Goal: Task Accomplishment & Management: Use online tool/utility

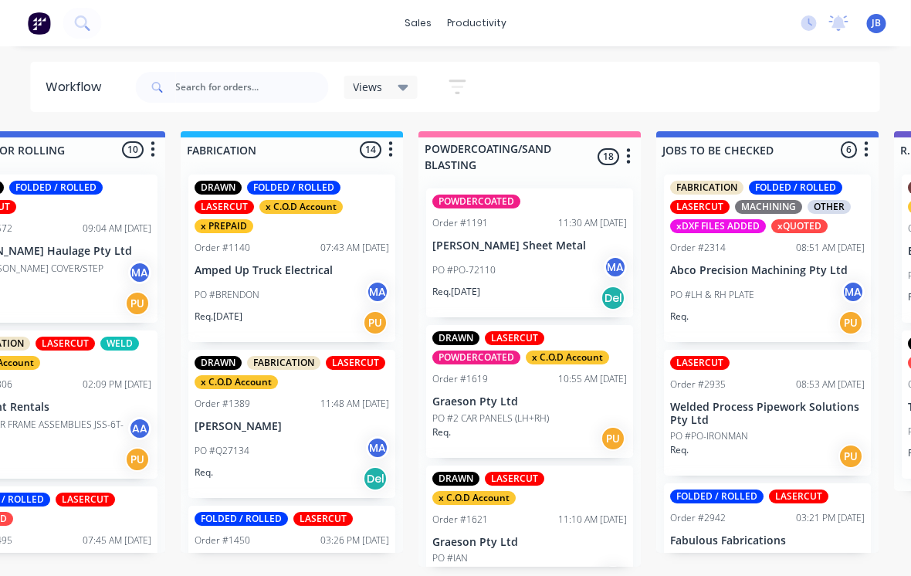
scroll to position [7, 1056]
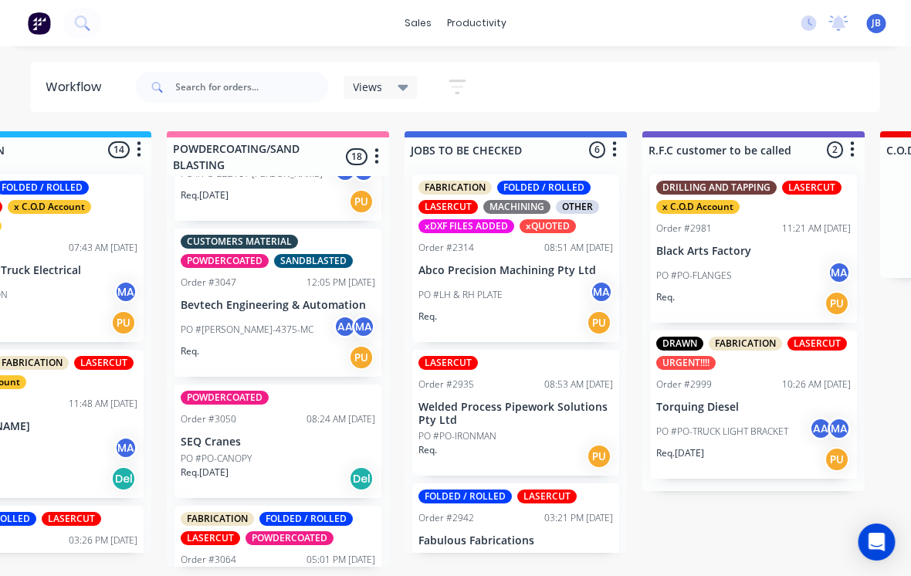
scroll to position [2249, 0]
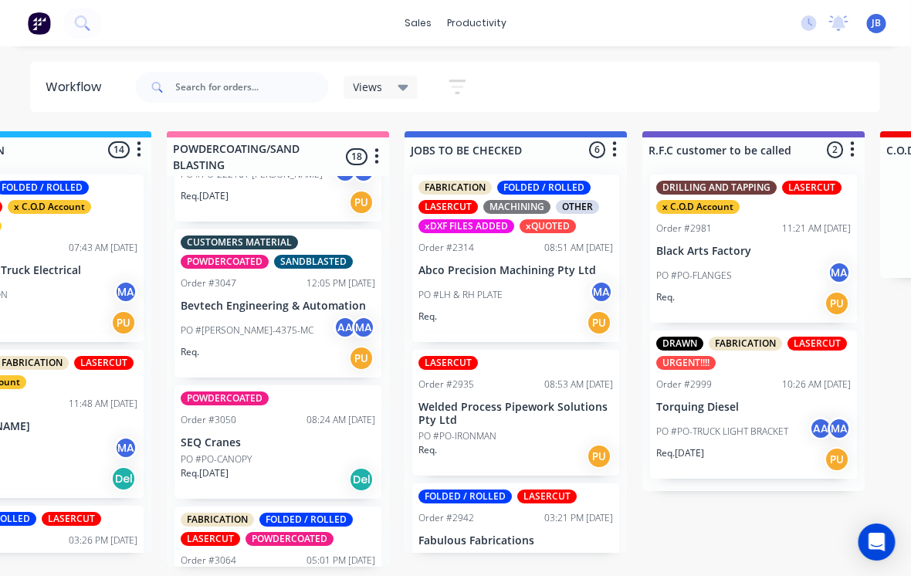
click at [221, 575] on p "Jila Water" at bounding box center [278, 583] width 195 height 13
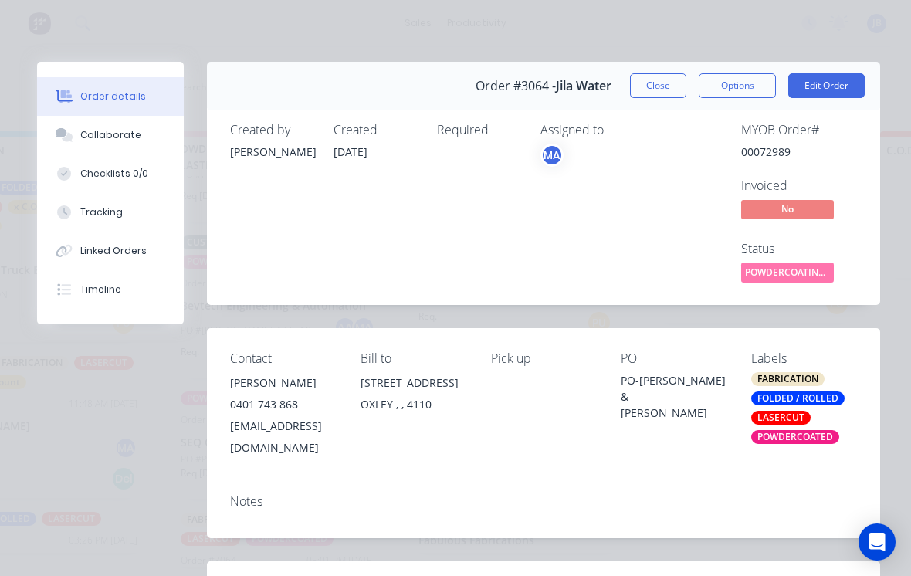
click at [665, 93] on button "Close" at bounding box center [658, 85] width 56 height 25
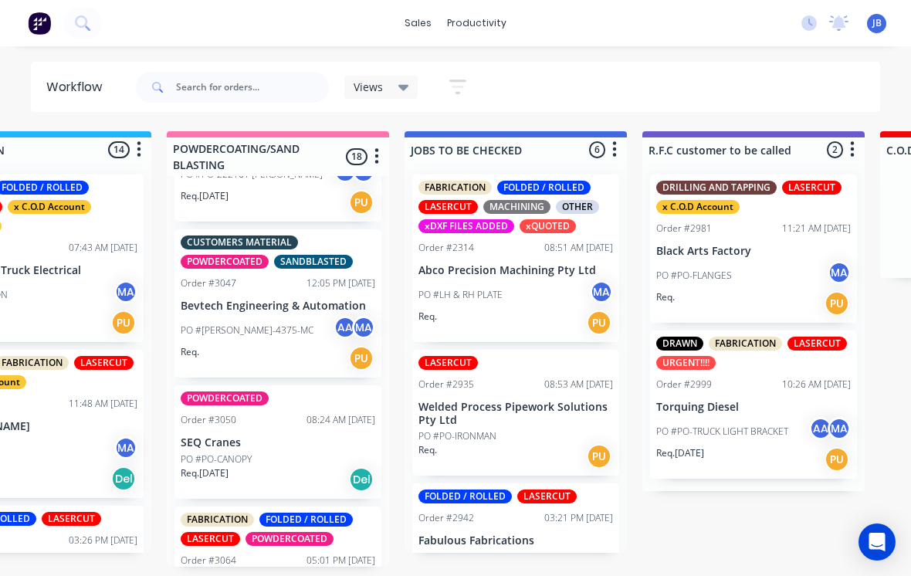
scroll to position [2249, 0]
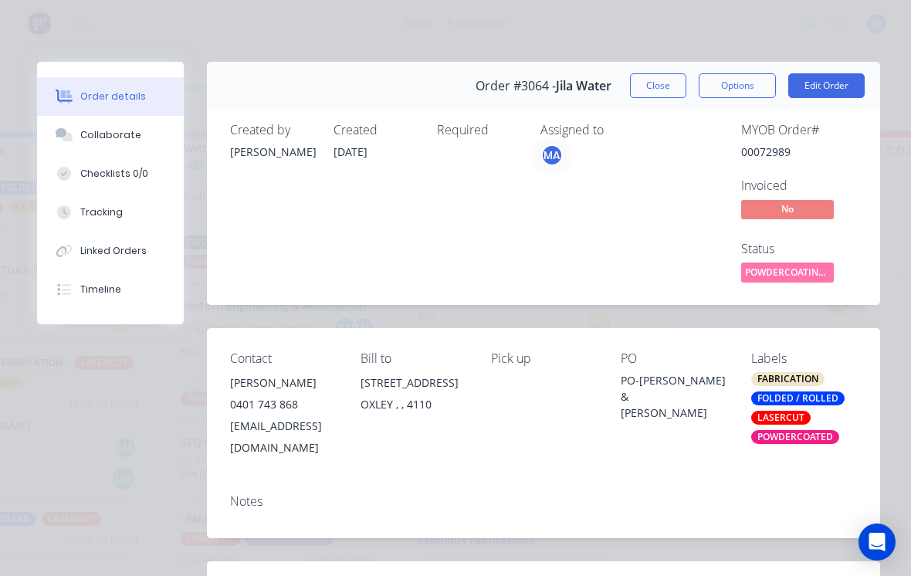
click at [814, 425] on div "FABRICATION FOLDED / ROLLED LASERCUT POWDERCOATED" at bounding box center [804, 408] width 106 height 72
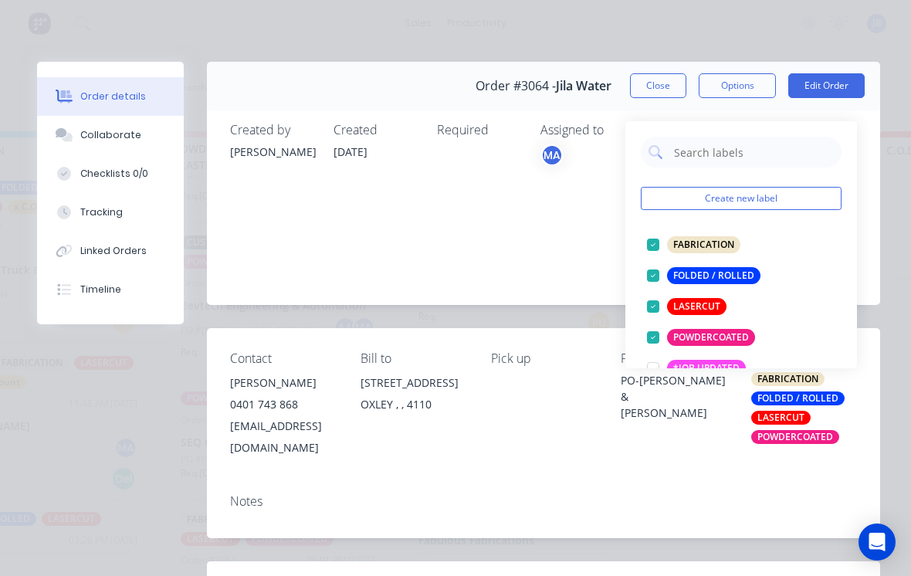
scroll to position [24, 0]
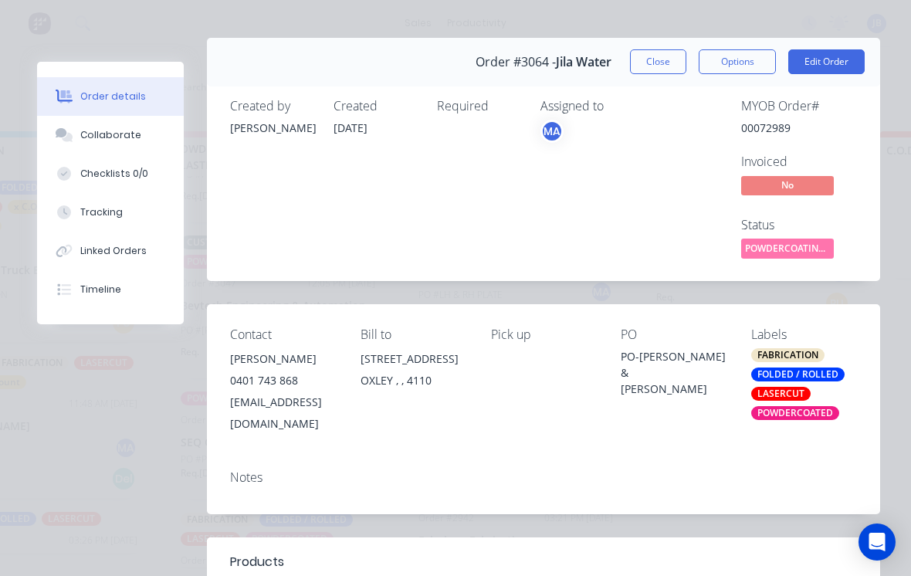
click at [748, 458] on div "Notes" at bounding box center [543, 486] width 673 height 56
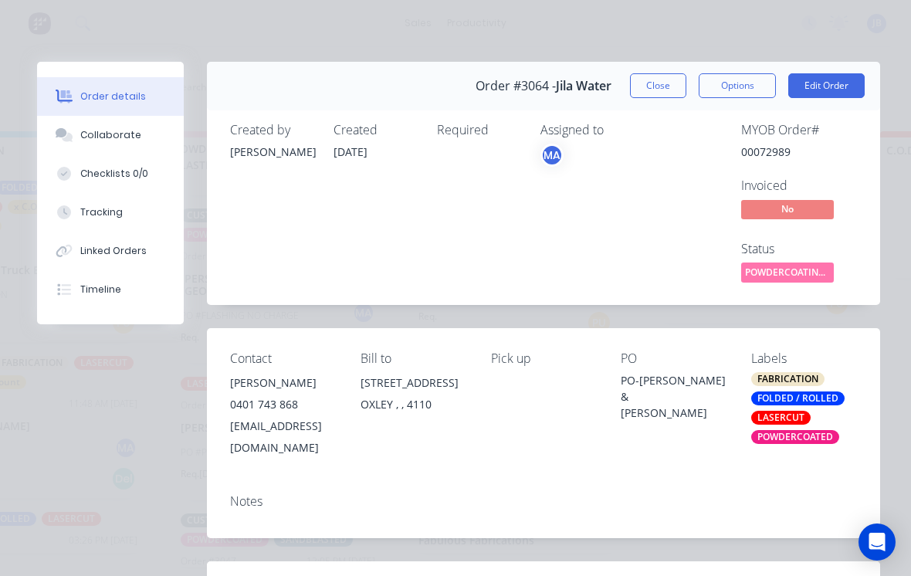
scroll to position [0, 0]
click at [656, 90] on button "Close" at bounding box center [658, 85] width 56 height 25
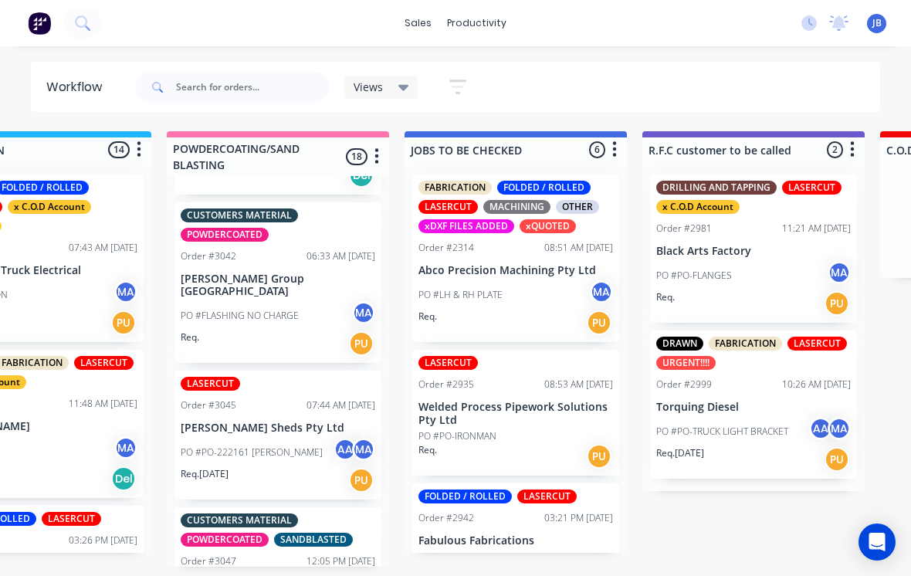
click at [665, 83] on div "Views Save new view None (Default) edit Show/Hide statuses Show line item cards…" at bounding box center [507, 87] width 748 height 46
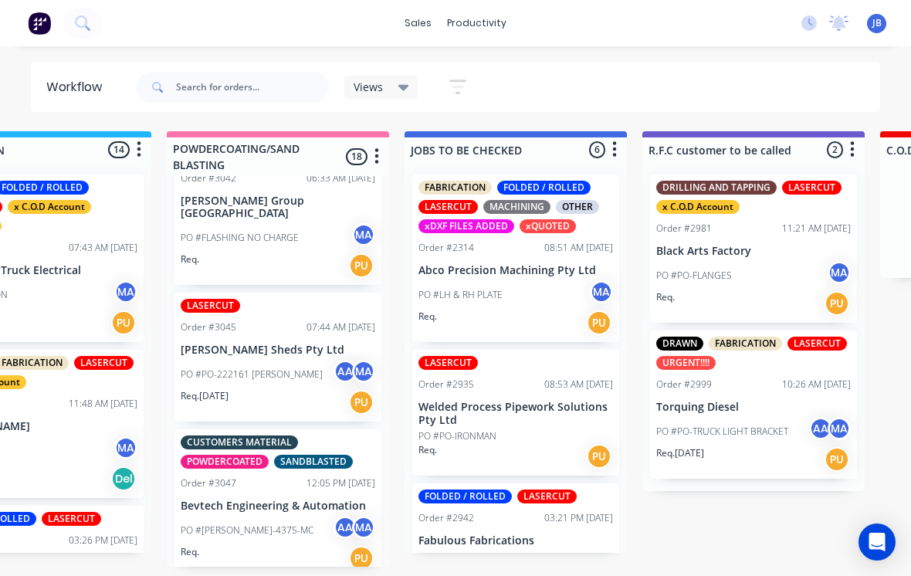
scroll to position [2053, 0]
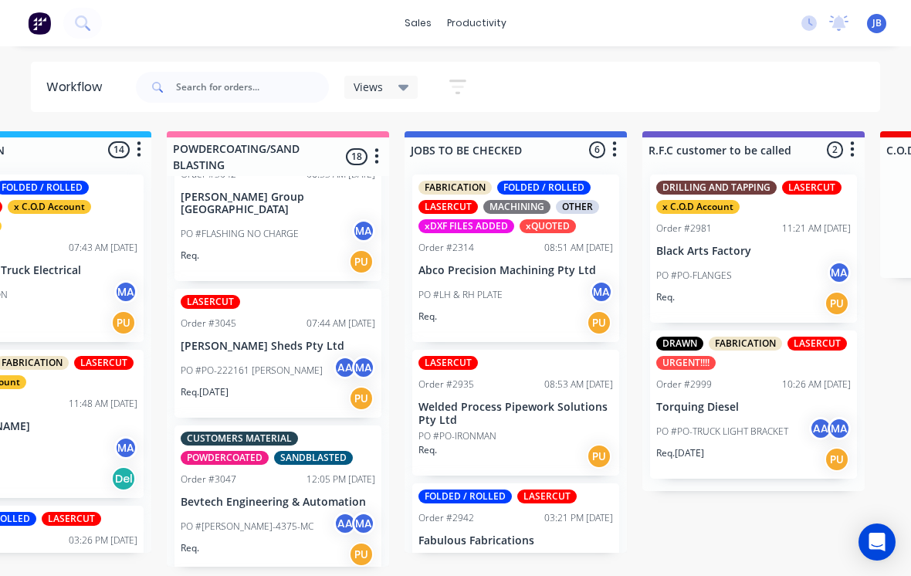
click at [295, 356] on div "PO #PO-222161 [PERSON_NAME] MA" at bounding box center [278, 370] width 195 height 29
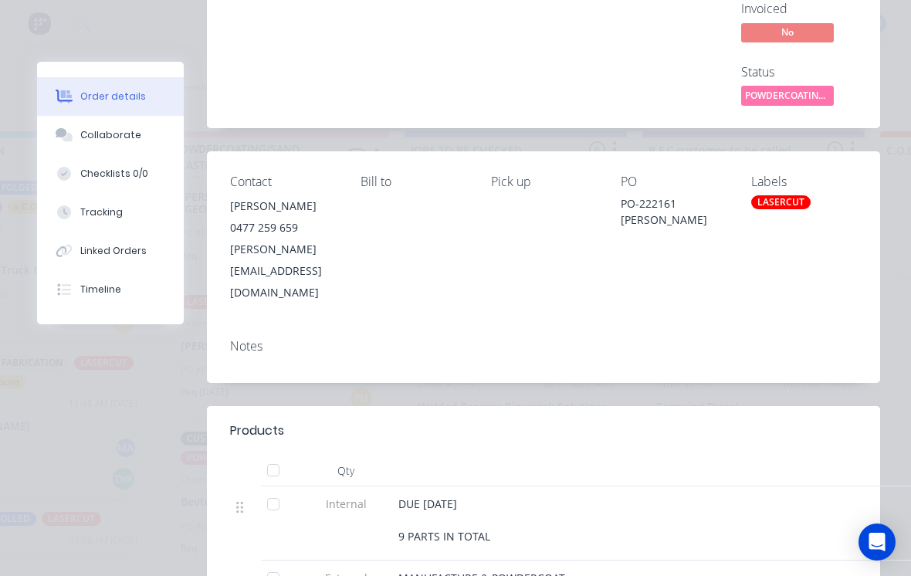
scroll to position [375, 0]
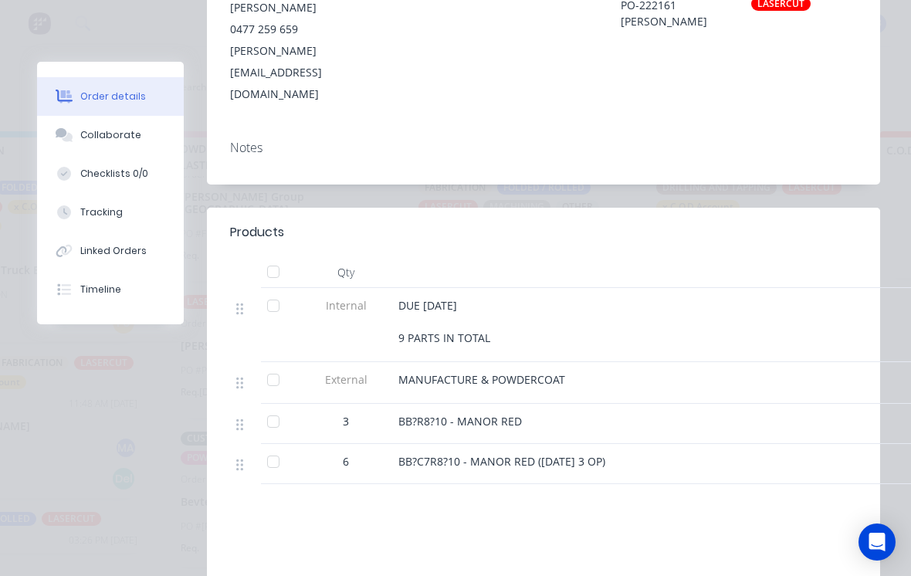
click at [75, 152] on button "Collaborate" at bounding box center [110, 135] width 147 height 39
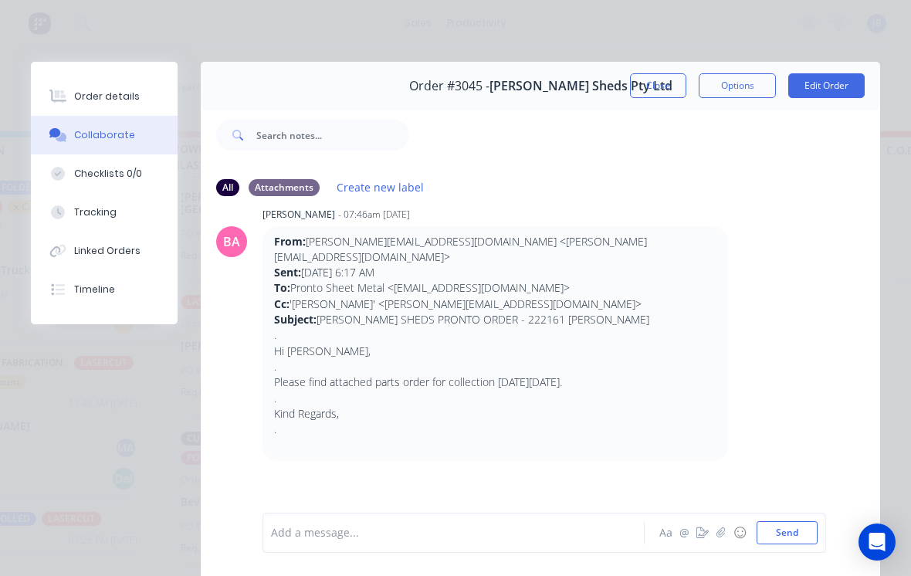
scroll to position [29, 0]
click at [76, 173] on div "Checklists 0/0" at bounding box center [108, 174] width 68 height 14
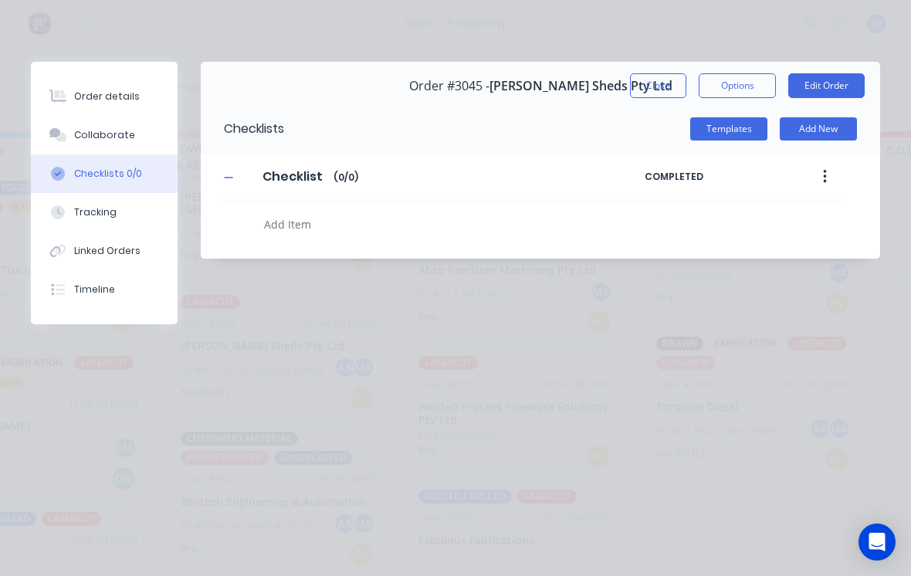
click at [83, 127] on button "Collaborate" at bounding box center [104, 135] width 147 height 39
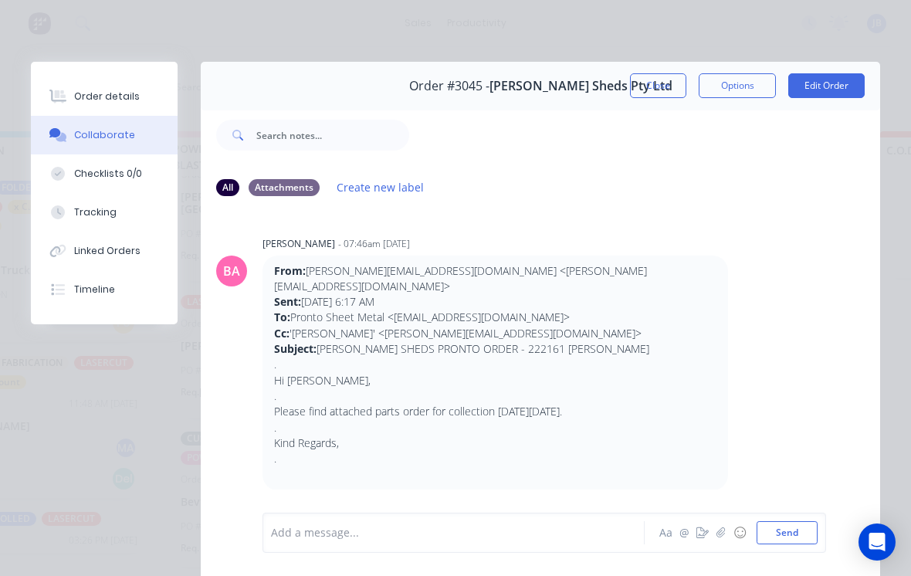
click at [77, 100] on div "Order details" at bounding box center [107, 97] width 66 height 14
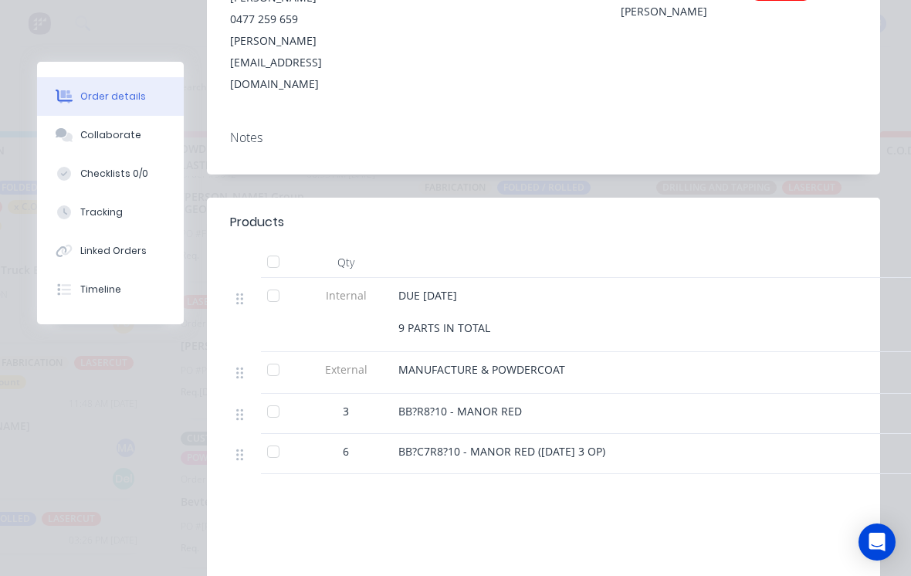
scroll to position [401, 0]
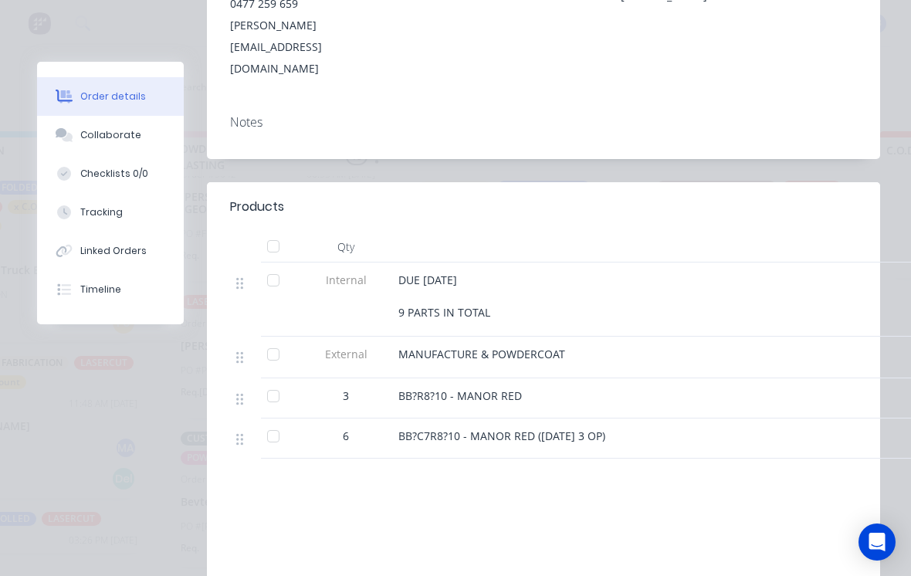
click at [85, 160] on button "Checklists 0/0" at bounding box center [110, 173] width 147 height 39
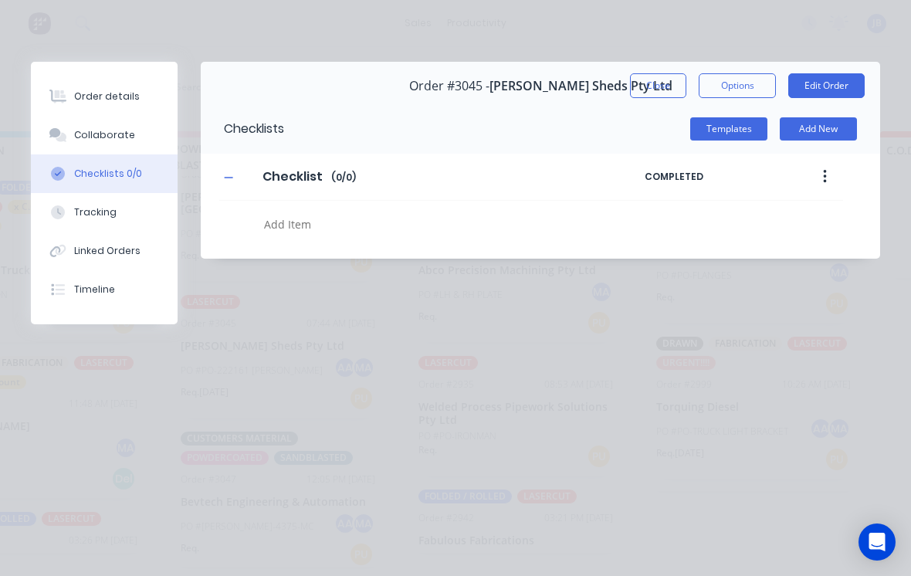
type textarea "x"
click at [81, 153] on button "Collaborate" at bounding box center [104, 135] width 147 height 39
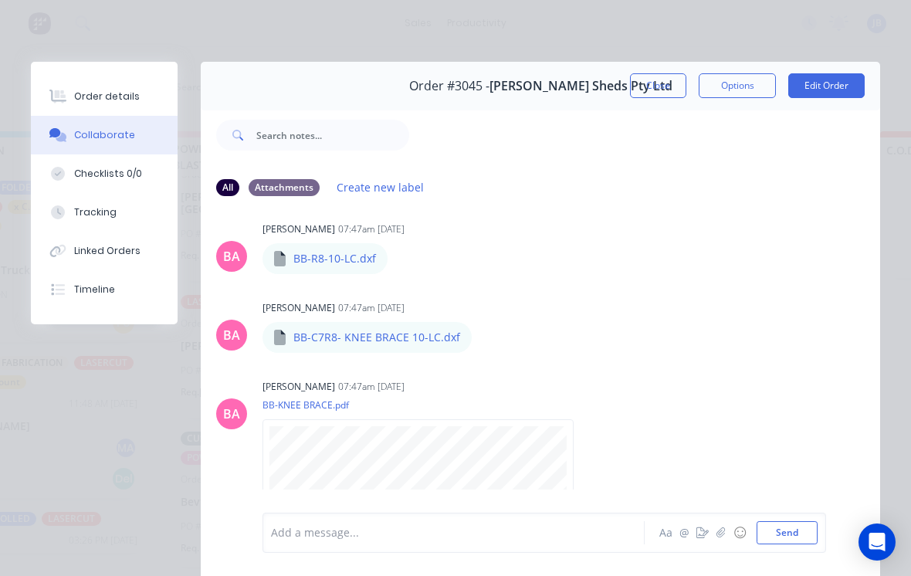
click at [85, 124] on button "Collaborate" at bounding box center [104, 135] width 147 height 39
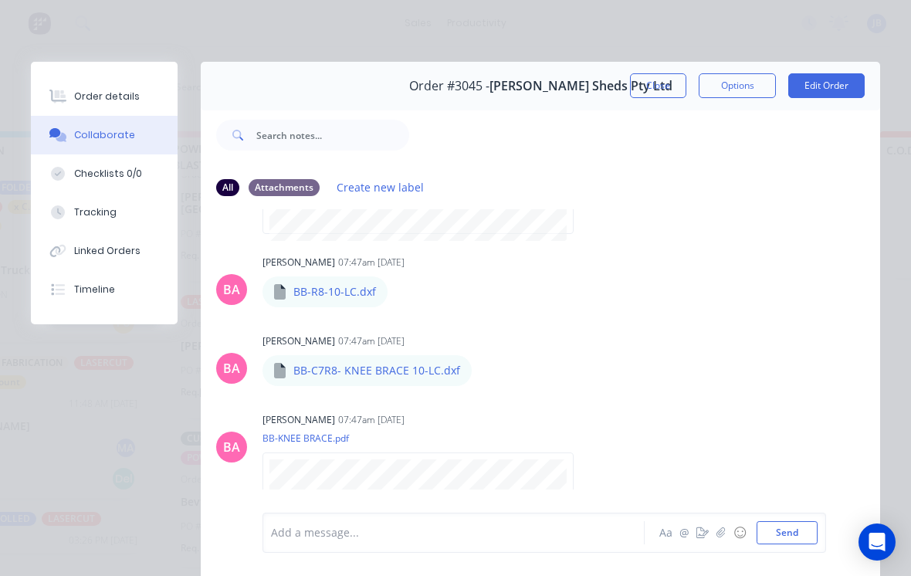
scroll to position [587, 0]
click at [69, 100] on button "Order details" at bounding box center [104, 96] width 147 height 39
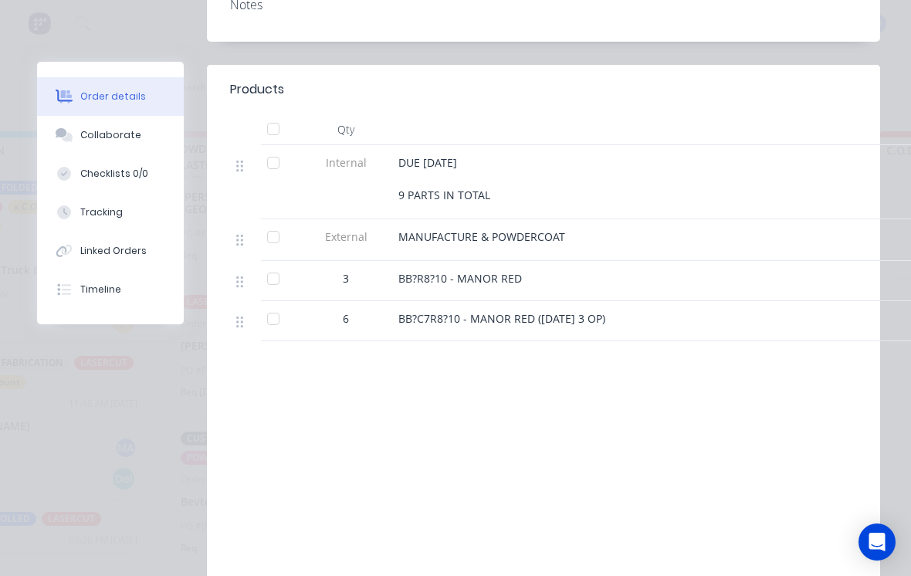
scroll to position [511, 0]
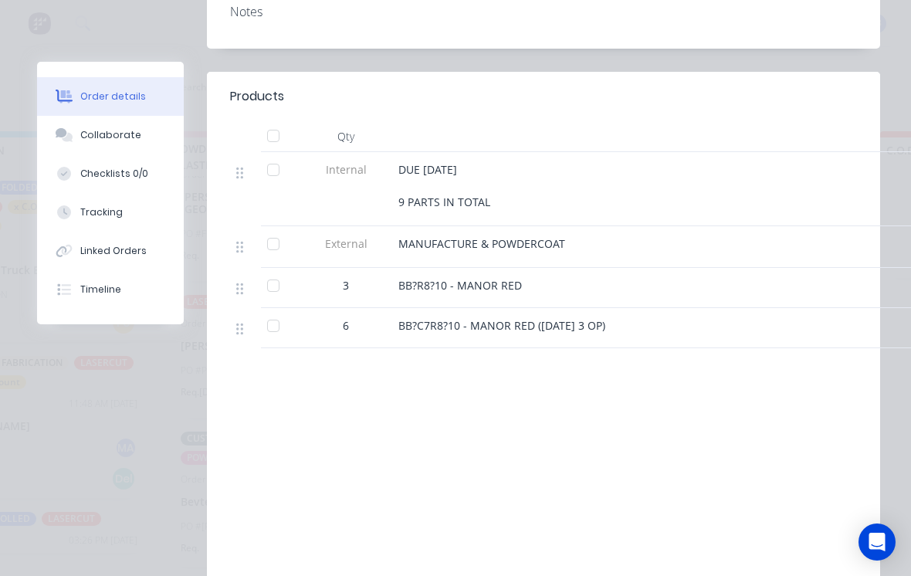
click at [274, 310] on div at bounding box center [273, 325] width 31 height 31
click at [273, 270] on div at bounding box center [273, 285] width 31 height 31
click at [270, 270] on div at bounding box center [273, 285] width 31 height 31
click at [269, 270] on div at bounding box center [273, 285] width 31 height 31
click at [283, 310] on div at bounding box center [273, 325] width 31 height 31
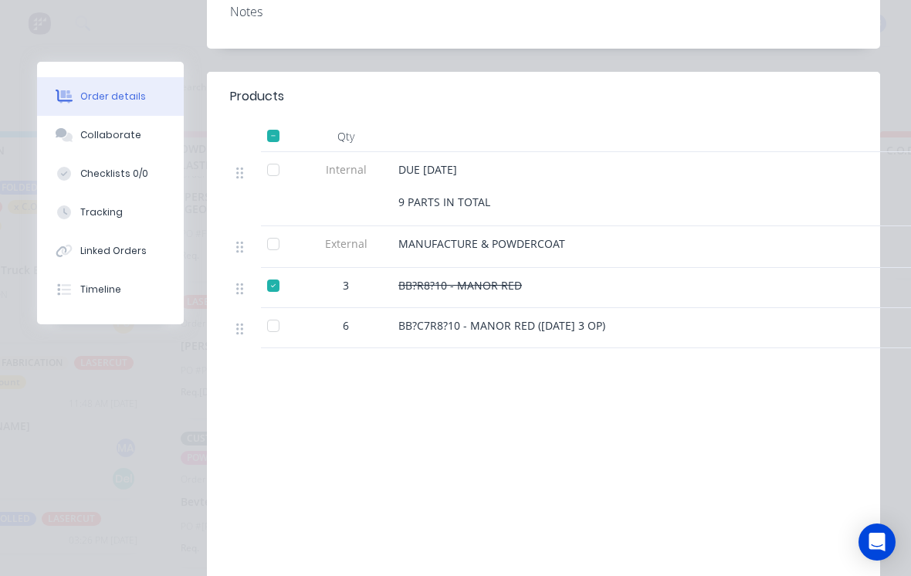
click at [269, 270] on div at bounding box center [273, 285] width 31 height 31
click at [77, 145] on button "Collaborate" at bounding box center [110, 135] width 147 height 39
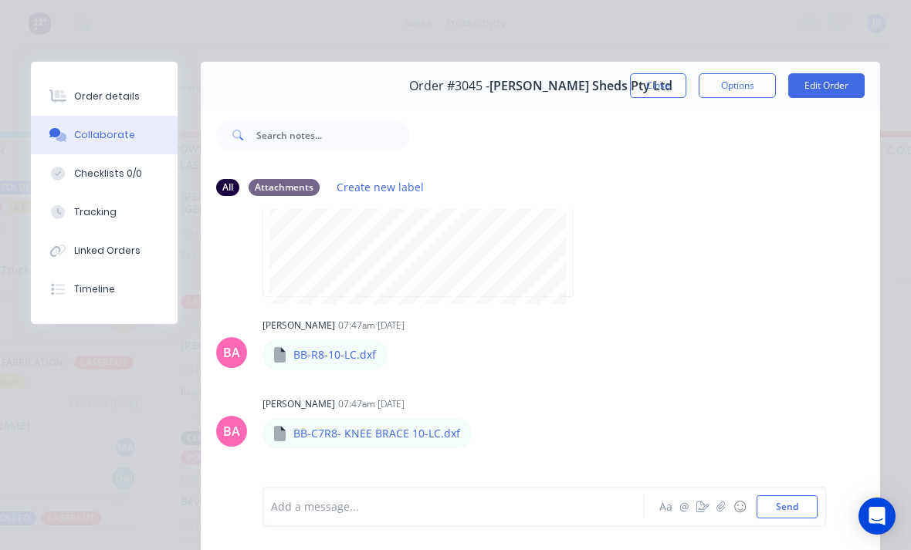
scroll to position [538, 0]
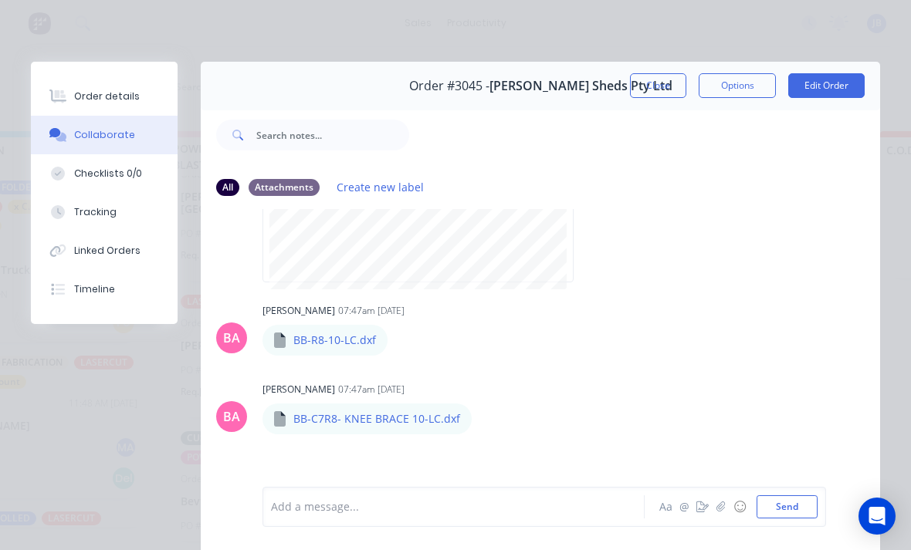
click at [668, 78] on button "Close" at bounding box center [658, 85] width 56 height 25
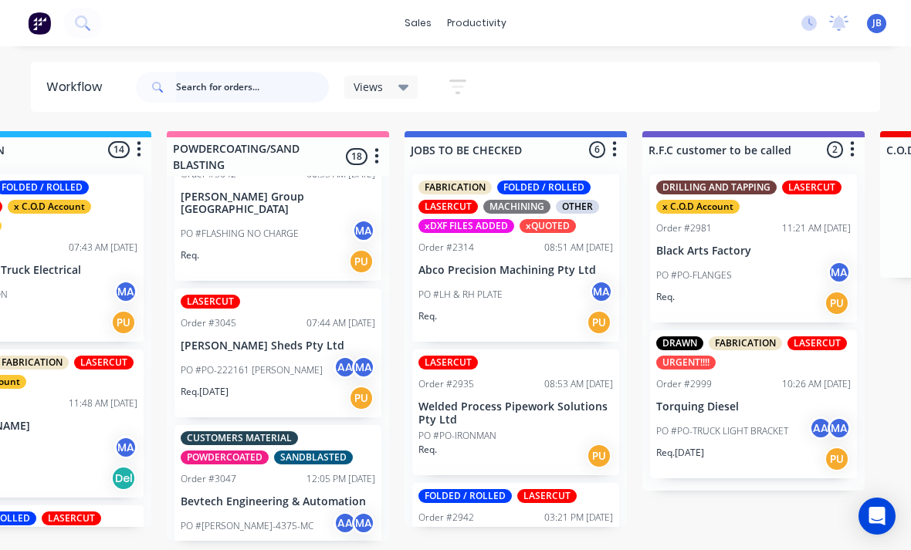
click at [295, 82] on input "text" at bounding box center [252, 87] width 153 height 31
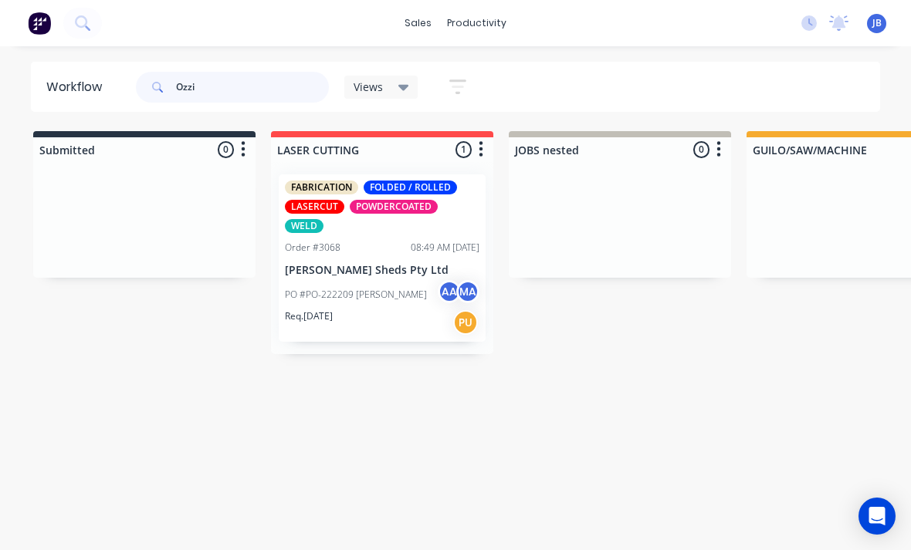
type input "Ozzi"
click at [394, 280] on div "PO #PO-222209 [PERSON_NAME] MA" at bounding box center [382, 294] width 195 height 29
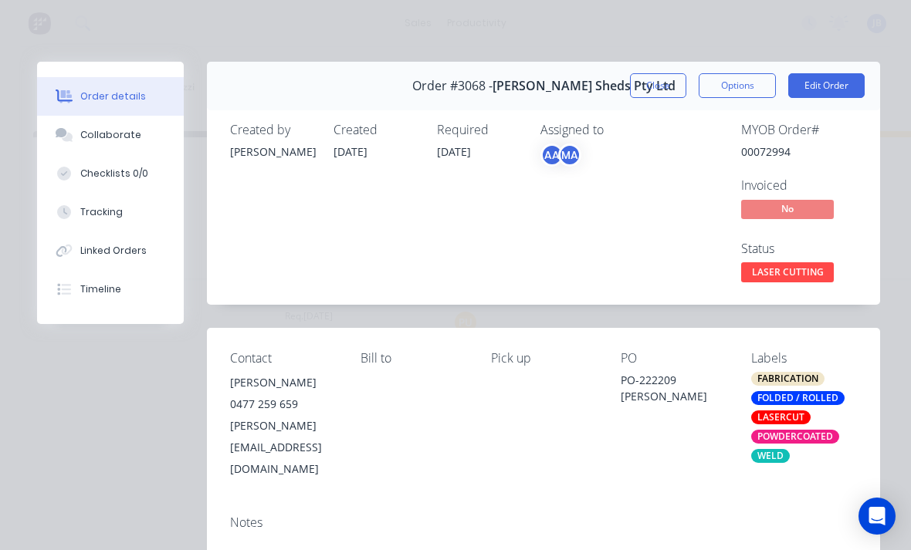
click at [7, 504] on div "Order details Collaborate Checklists 0/0 Tracking Linked Orders Timeline Order …" at bounding box center [455, 275] width 911 height 550
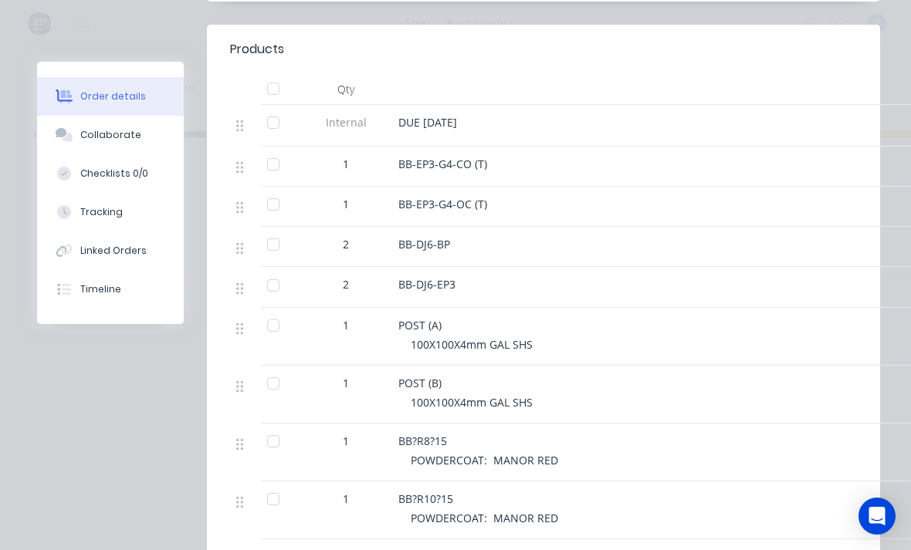
scroll to position [561, 0]
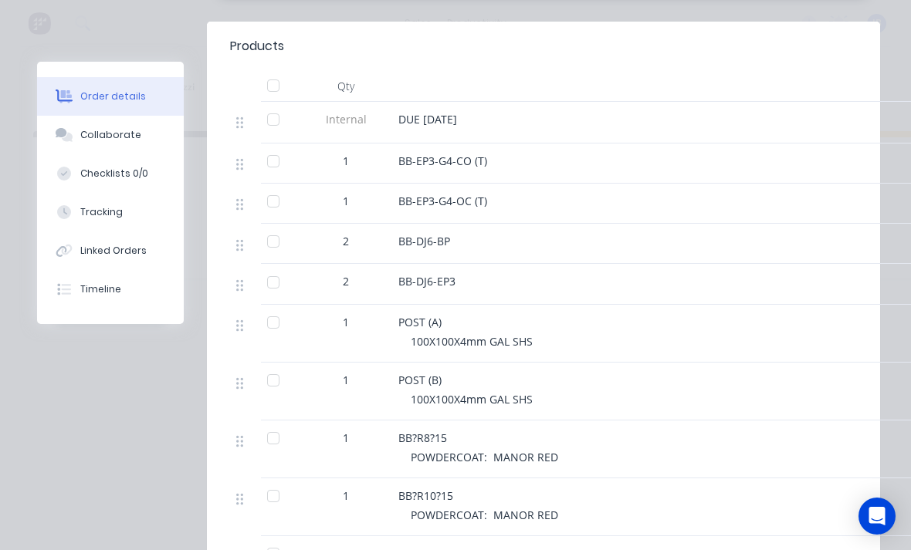
click at [127, 130] on div "Collaborate" at bounding box center [110, 135] width 61 height 14
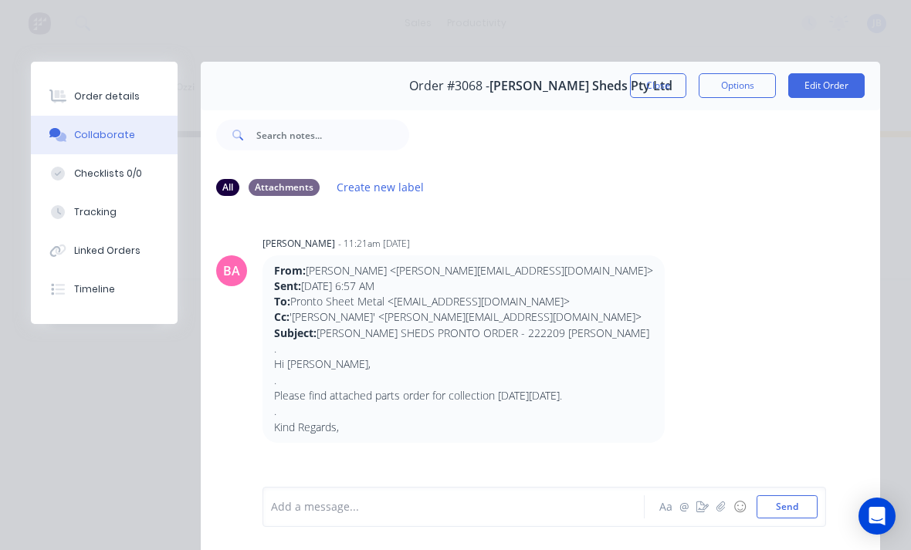
scroll to position [0, 0]
click at [661, 106] on div at bounding box center [644, 135] width 471 height 62
click at [660, 105] on div at bounding box center [644, 135] width 471 height 62
click at [655, 78] on button "Close" at bounding box center [658, 85] width 56 height 25
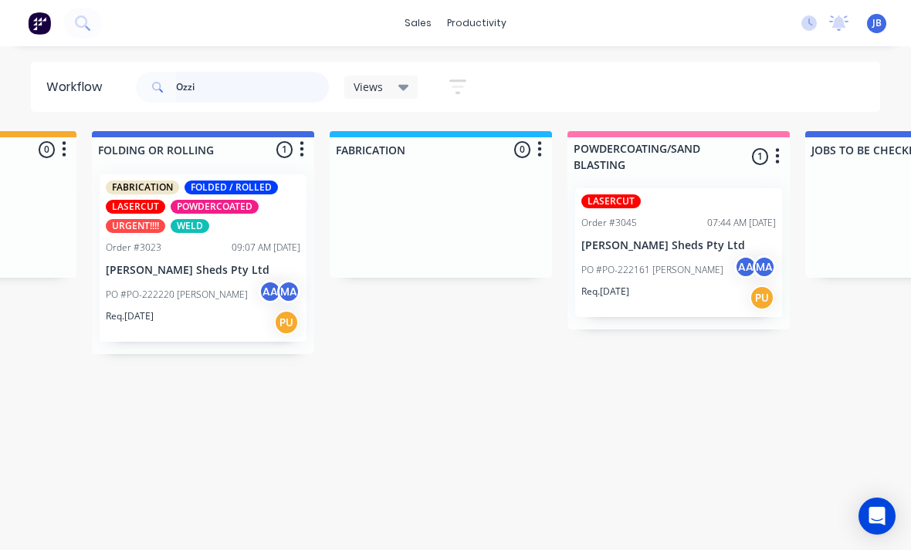
scroll to position [0, 899]
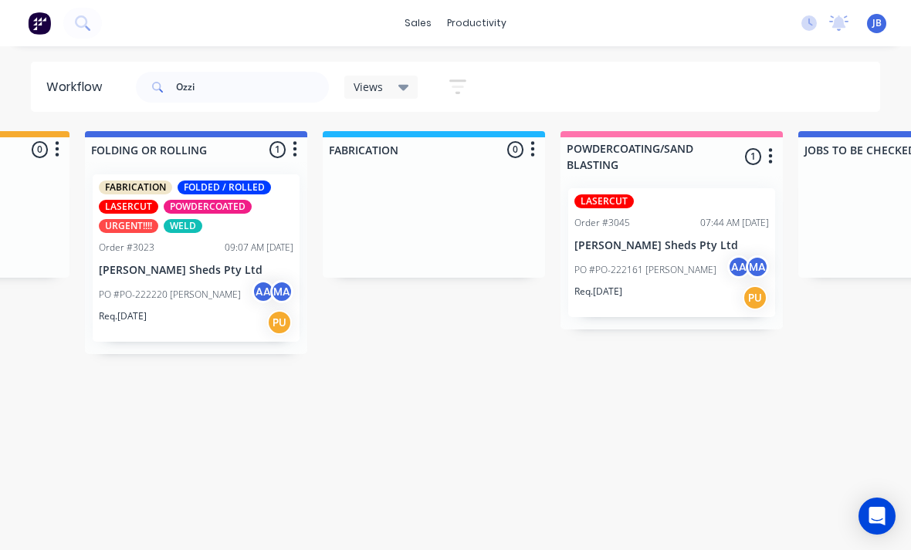
click at [597, 204] on div "LASERCUT" at bounding box center [603, 202] width 59 height 14
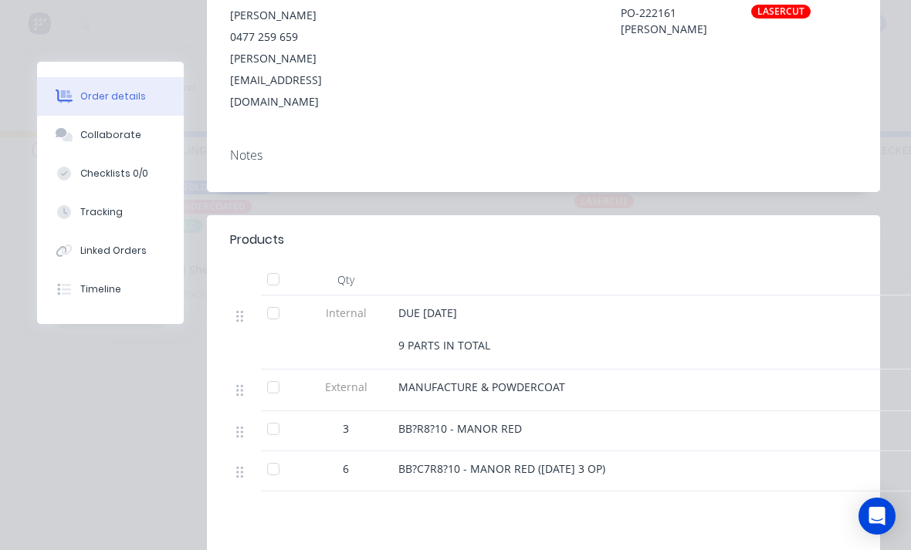
scroll to position [373, 0]
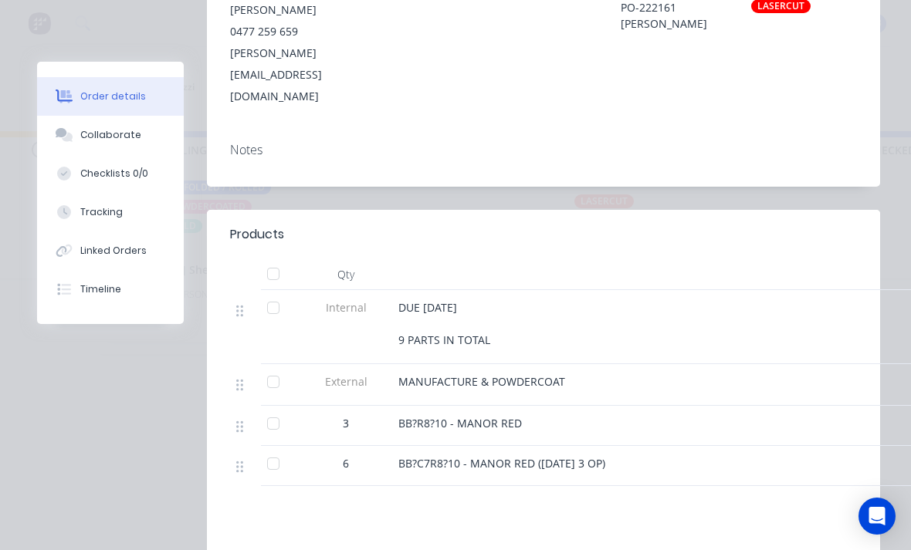
click at [120, 222] on button "Tracking" at bounding box center [110, 212] width 147 height 39
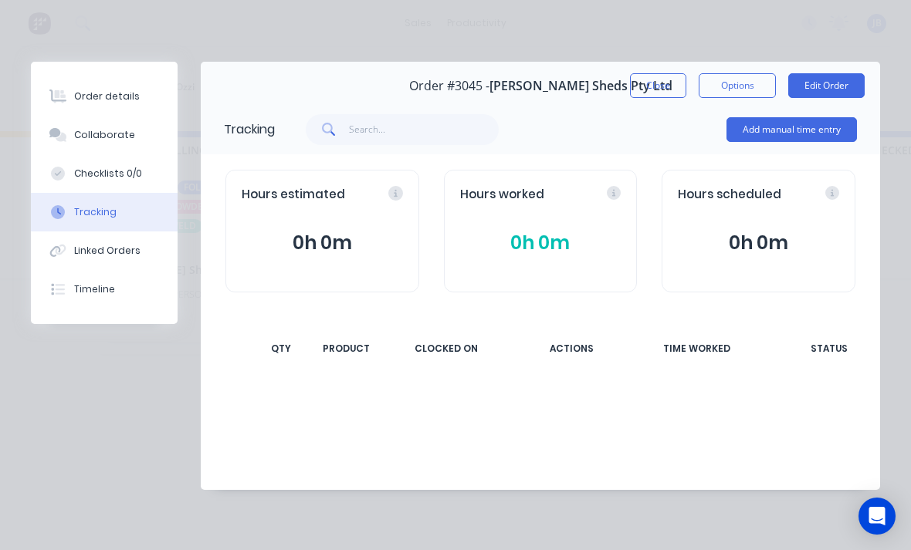
scroll to position [0, 0]
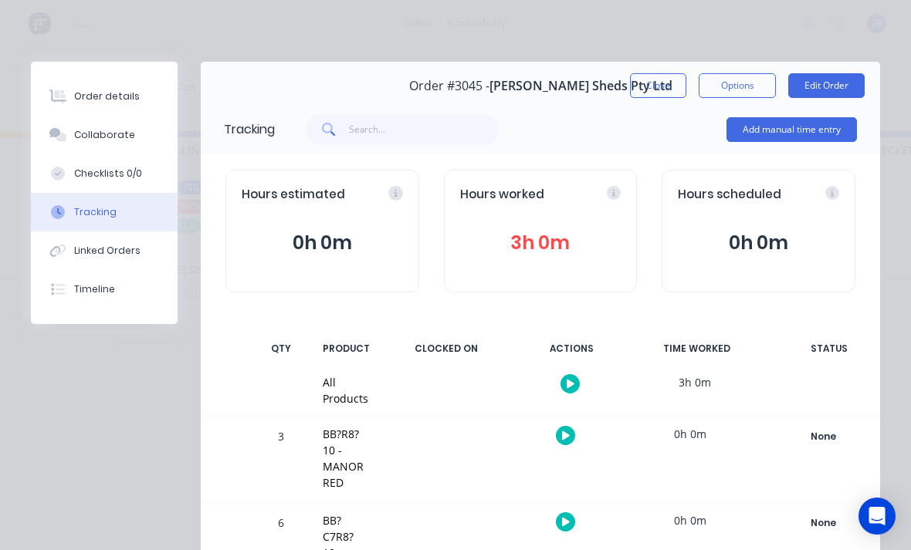
click at [471, 228] on button "3h 0m" at bounding box center [540, 242] width 161 height 29
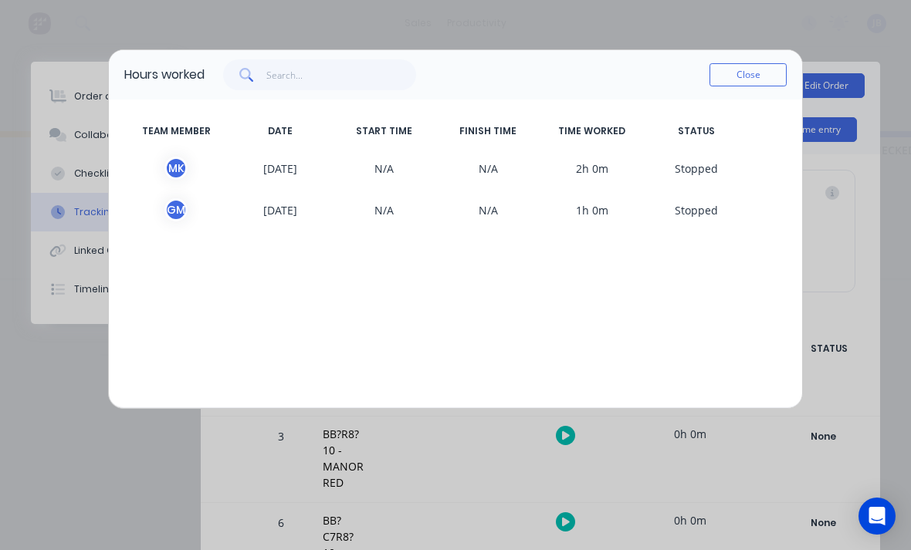
click at [753, 83] on button "Close" at bounding box center [747, 74] width 77 height 23
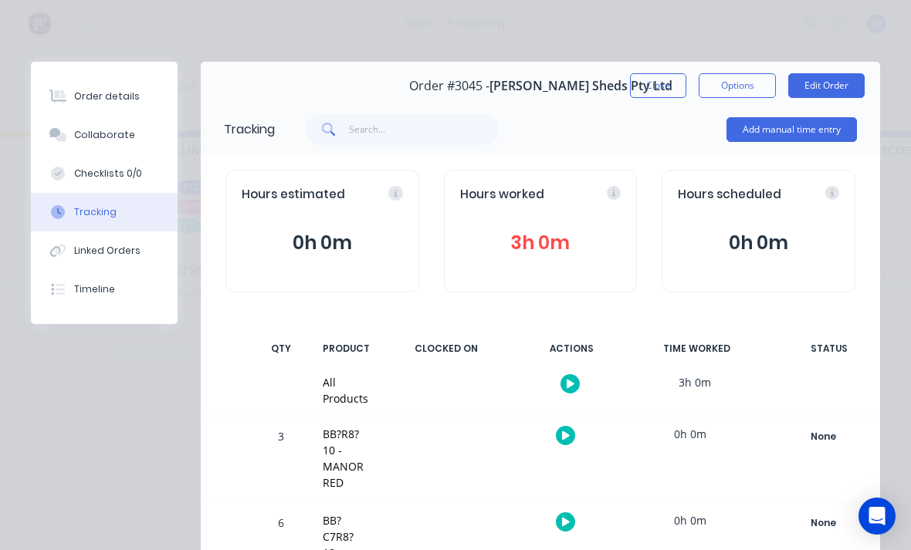
click at [746, 109] on div "Add manual time entry" at bounding box center [791, 130] width 130 height 46
click at [732, 136] on button "Add manual time entry" at bounding box center [791, 129] width 130 height 25
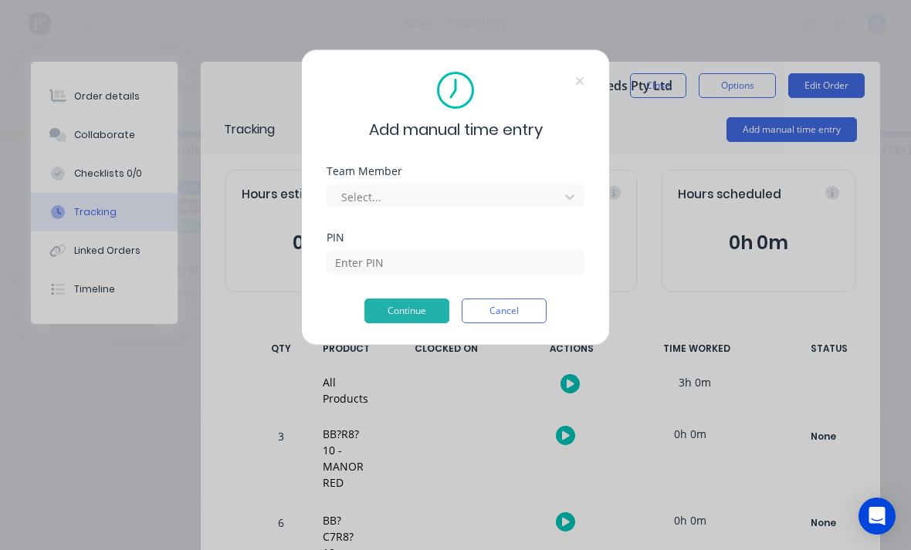
click at [397, 211] on div "Team Member Select..." at bounding box center [456, 199] width 258 height 66
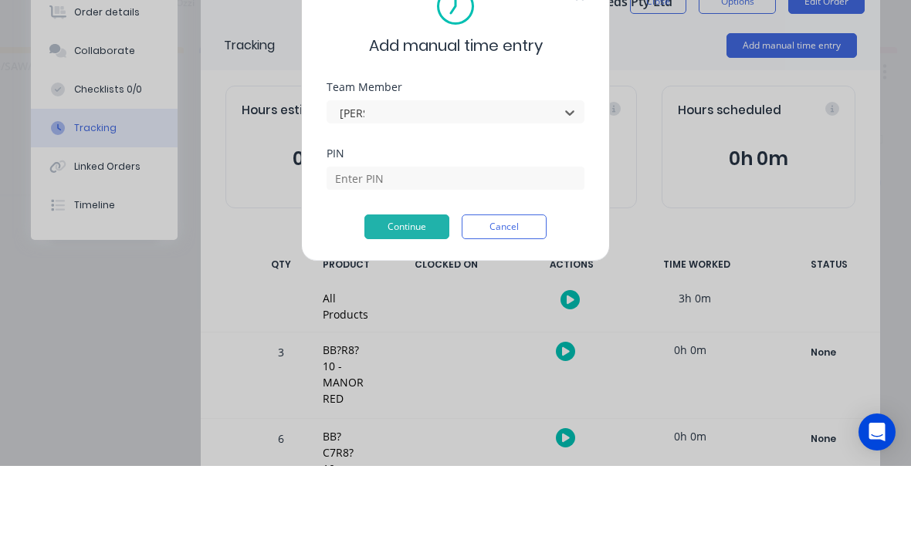
type input "[PERSON_NAME]"
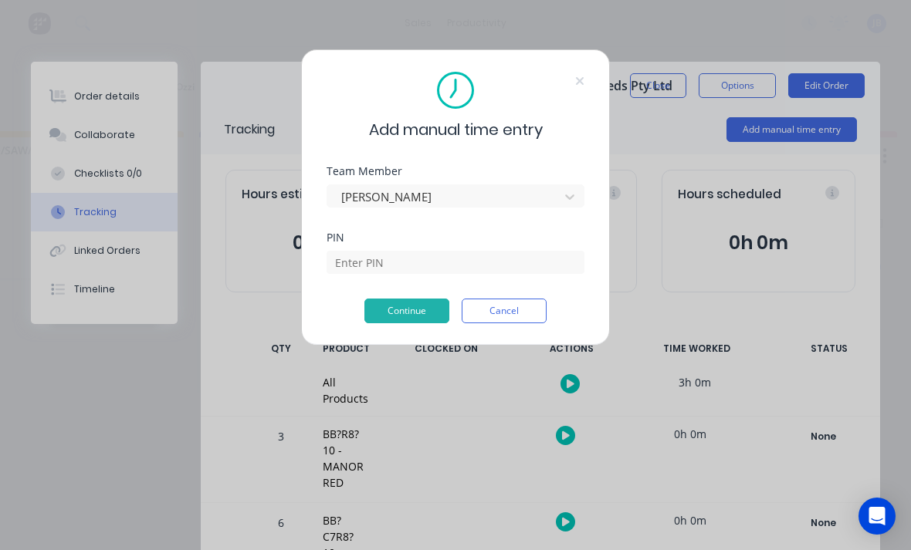
click at [373, 322] on button "Continue" at bounding box center [406, 311] width 85 height 25
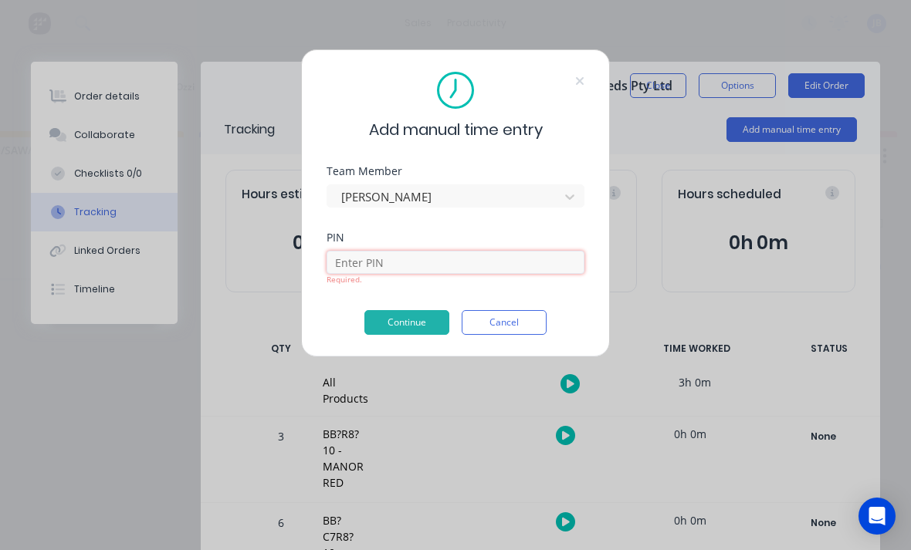
click at [359, 260] on input at bounding box center [456, 262] width 258 height 23
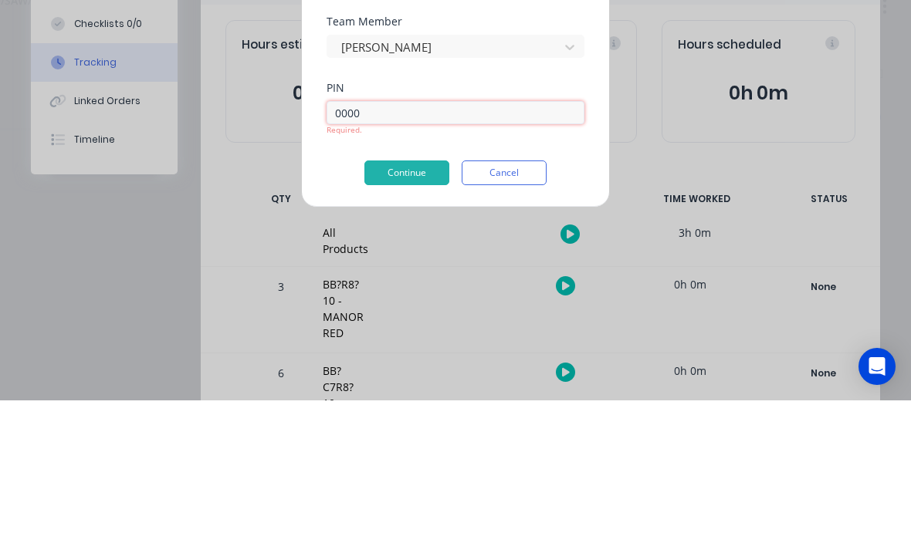
type input "0000"
click at [381, 183] on div "Add manual time entry Team Member [PERSON_NAME] PIN 0000 Required. Continue Can…" at bounding box center [455, 203] width 309 height 308
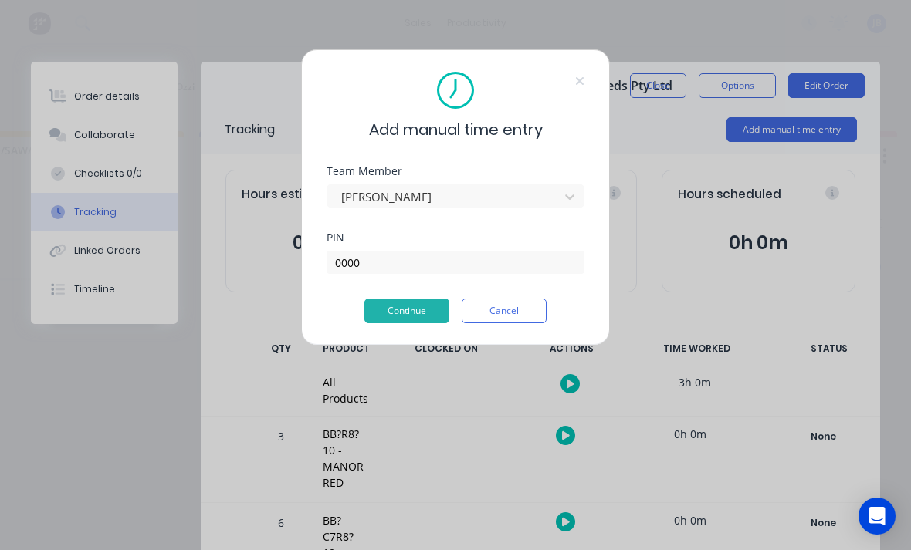
click at [408, 310] on button "Continue" at bounding box center [406, 311] width 85 height 25
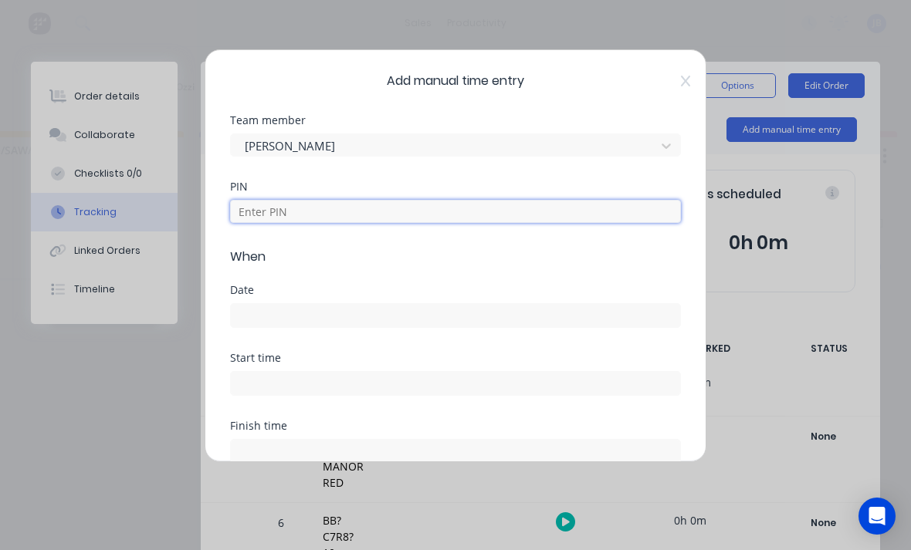
click at [260, 204] on input at bounding box center [455, 211] width 451 height 23
click at [254, 313] on input at bounding box center [455, 315] width 449 height 23
type input "0000"
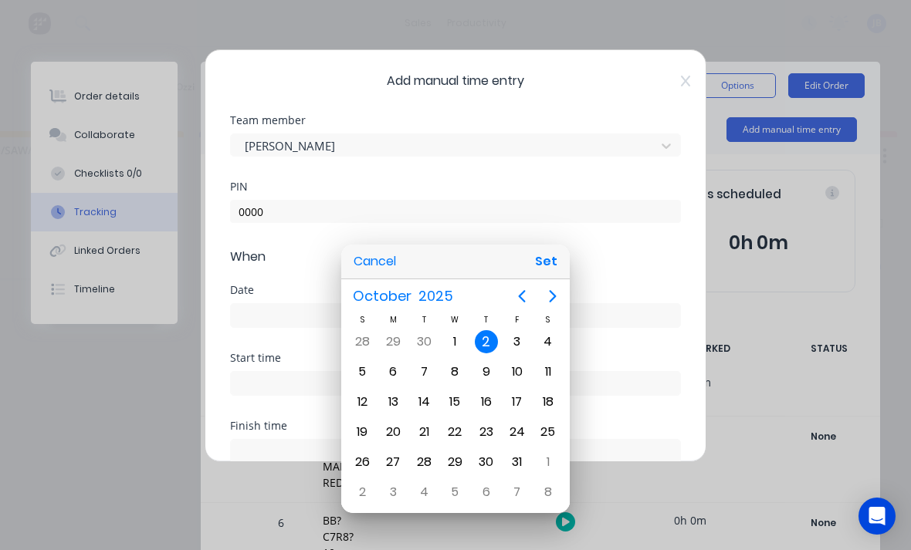
click at [554, 262] on button "Set" at bounding box center [546, 262] width 35 height 28
type input "[DATE]"
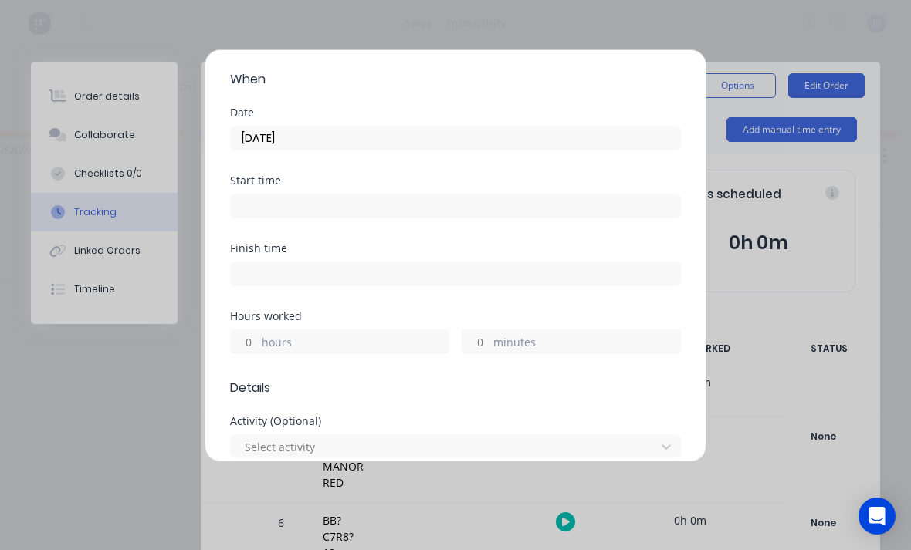
scroll to position [177, 0]
click at [481, 344] on input "minutes" at bounding box center [475, 342] width 27 height 23
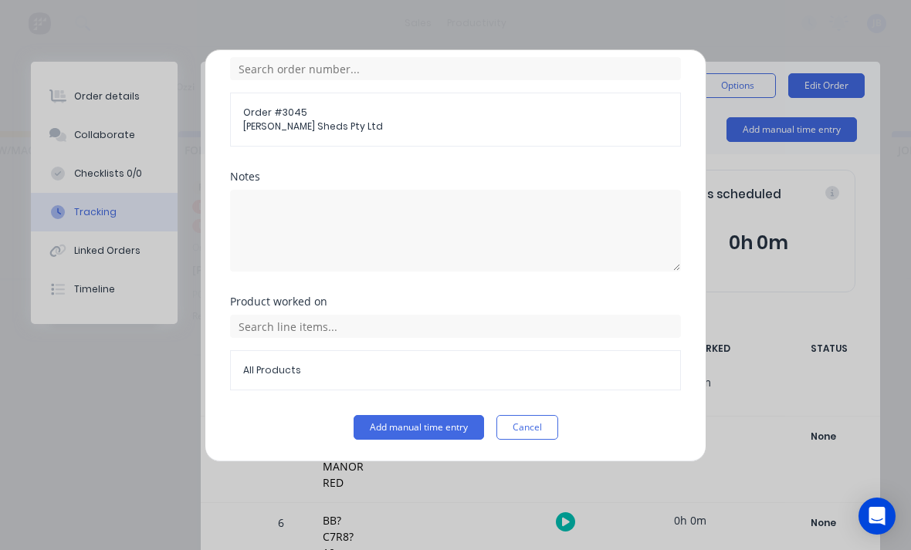
scroll to position [830, 0]
type input "45"
click at [418, 428] on button "Add manual time entry" at bounding box center [419, 427] width 130 height 25
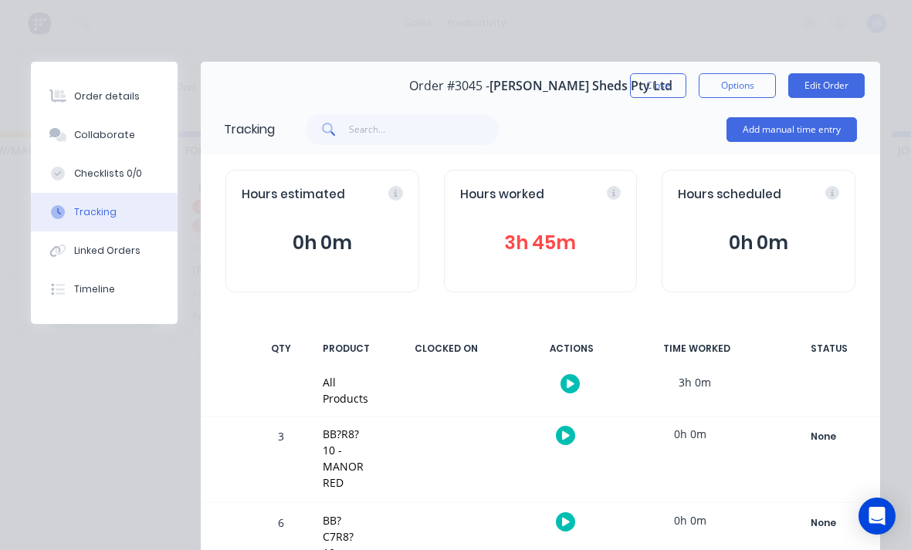
click at [637, 93] on button "Close" at bounding box center [658, 85] width 56 height 25
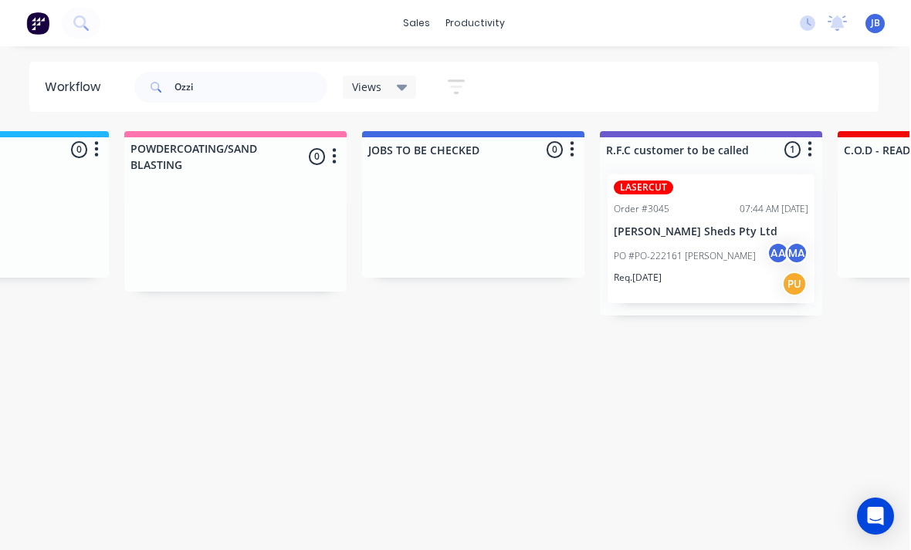
scroll to position [19, 1335]
click at [212, 94] on input "Ozzi" at bounding box center [252, 87] width 153 height 31
type input "O"
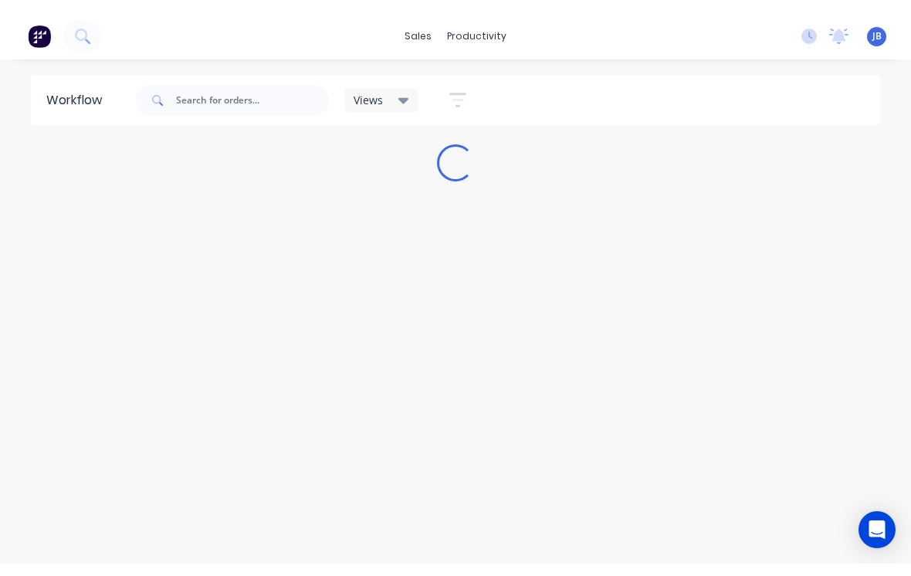
scroll to position [0, 0]
